Goal: Task Accomplishment & Management: Manage account settings

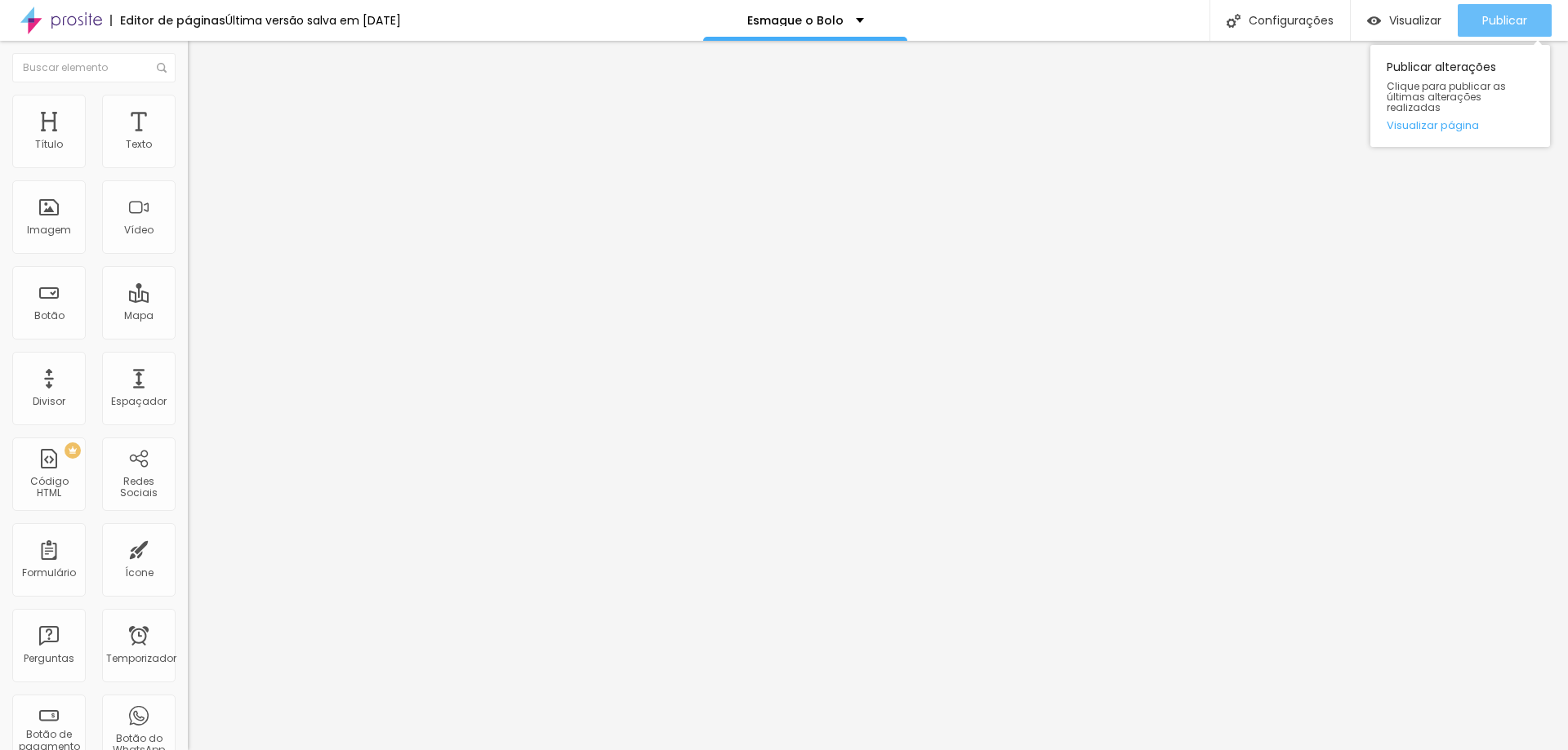
click at [1517, 21] on font "Publicar" at bounding box center [1505, 21] width 45 height 16
drag, startPoint x: 1483, startPoint y: 14, endPoint x: 1482, endPoint y: 61, distance: 47.0
click at [1483, 15] on button "Publicar" at bounding box center [1505, 21] width 94 height 33
click at [1508, 16] on font "Publicar" at bounding box center [1505, 21] width 45 height 16
click at [1511, 29] on div "Publicar" at bounding box center [1505, 21] width 45 height 33
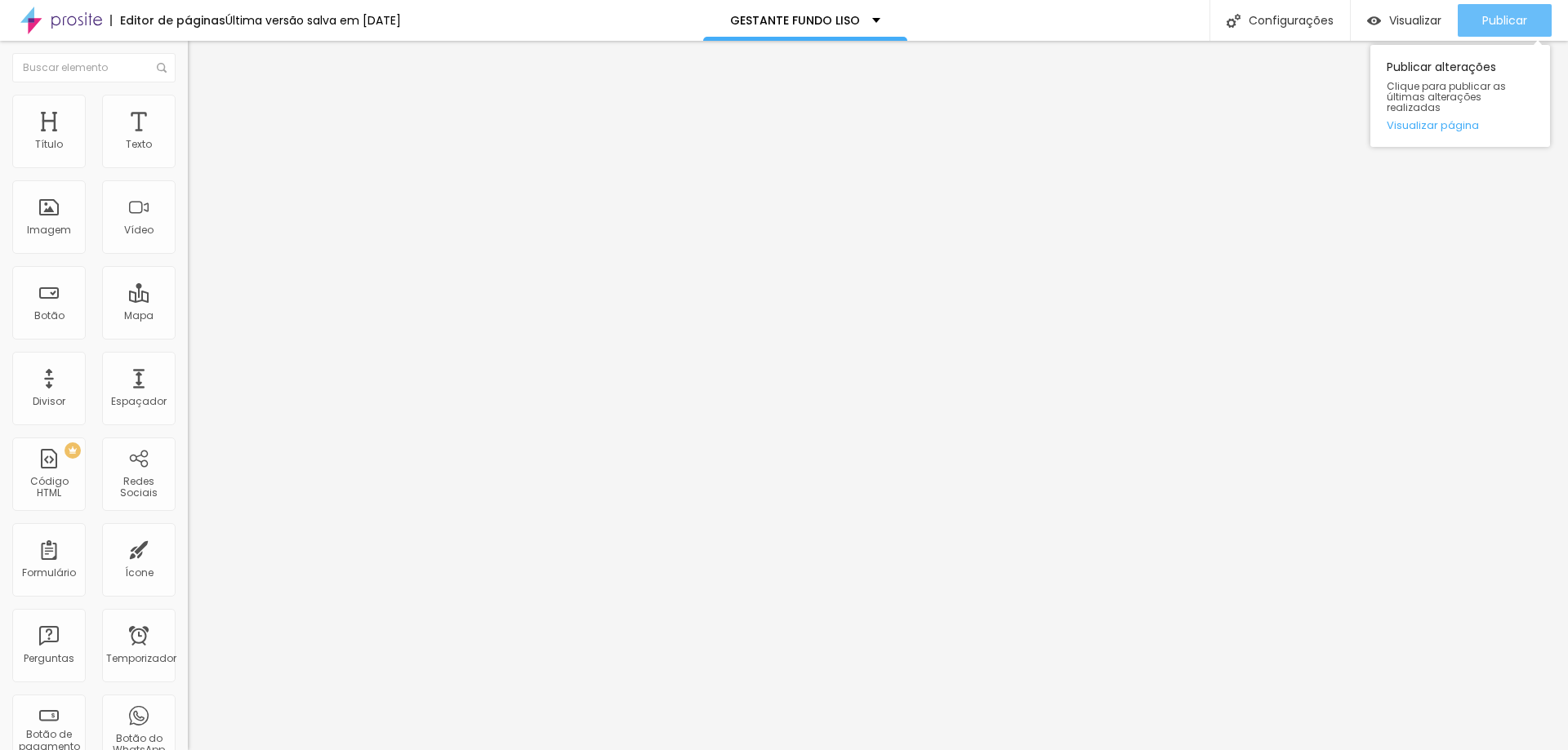
click at [1535, 12] on button "Publicar" at bounding box center [1505, 21] width 94 height 33
click at [1489, 16] on font "Publicar" at bounding box center [1505, 21] width 45 height 16
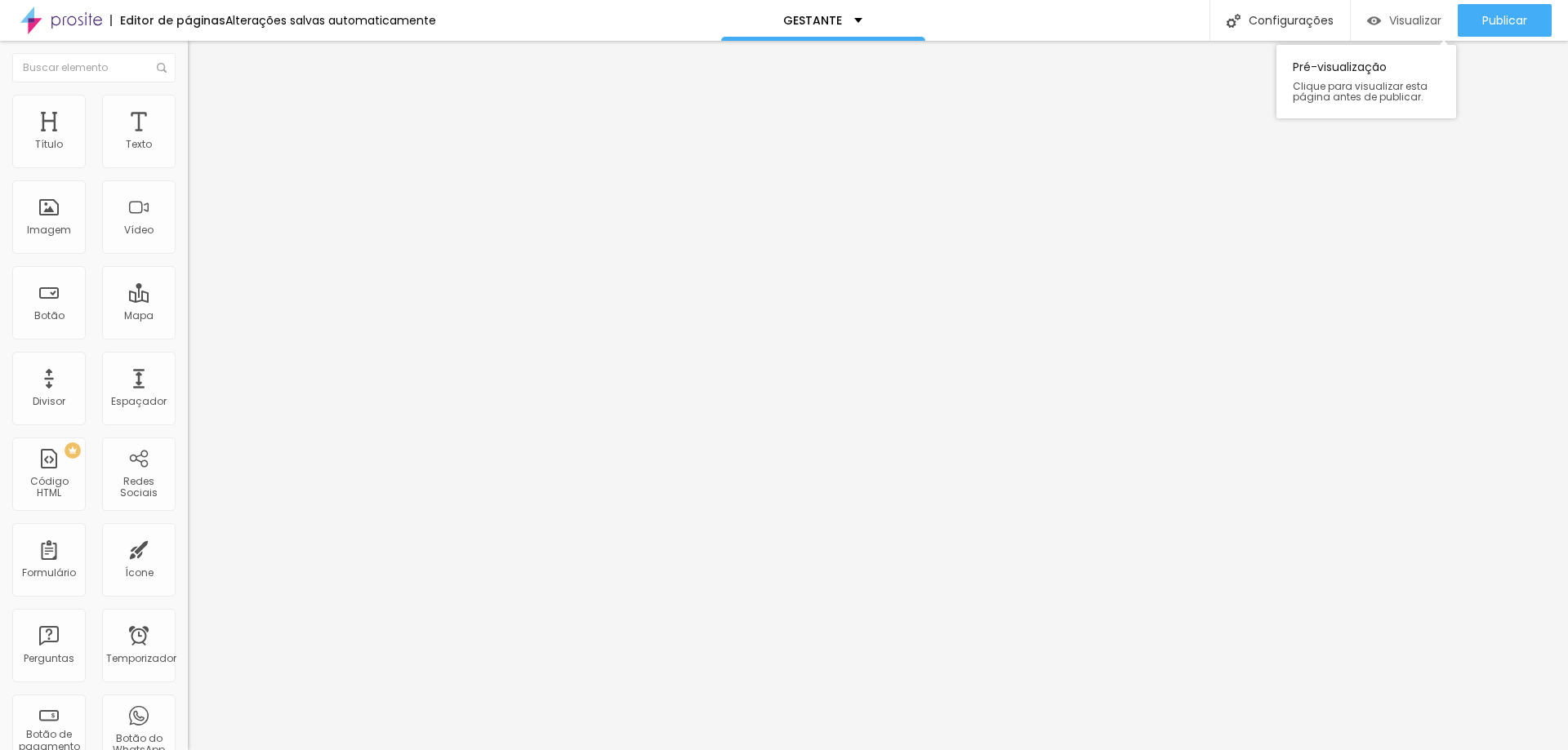
click at [1418, 9] on div "Visualizar" at bounding box center [1404, 21] width 75 height 33
